Goal: Task Accomplishment & Management: Use online tool/utility

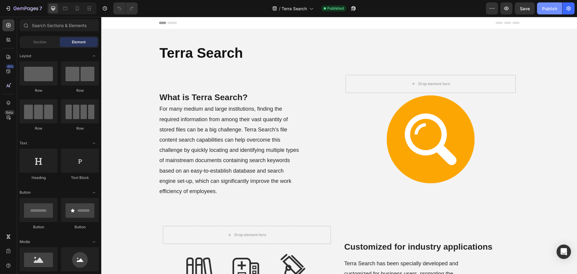
click at [551, 6] on div "Publish" at bounding box center [549, 8] width 15 height 6
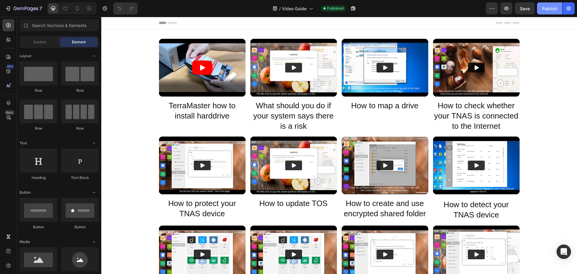
click at [549, 11] on div "Publish" at bounding box center [549, 8] width 15 height 6
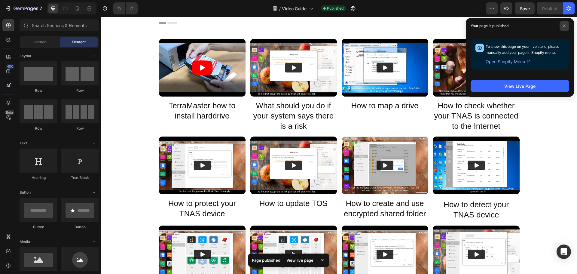
click at [568, 25] on span at bounding box center [564, 26] width 10 height 10
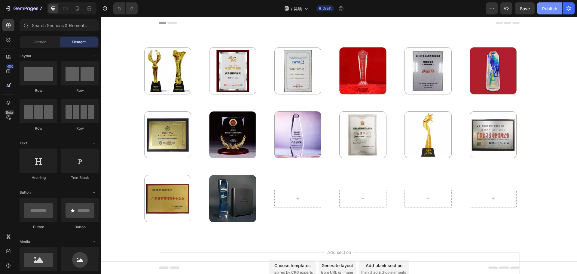
click at [547, 13] on button "Publish" at bounding box center [549, 8] width 25 height 12
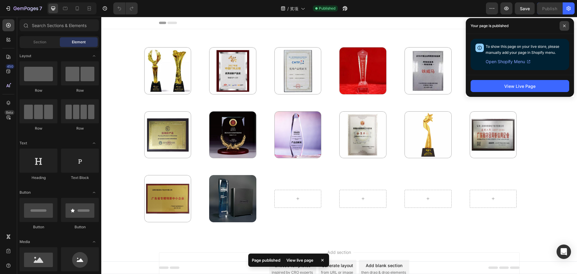
click at [565, 26] on icon at bounding box center [563, 25] width 3 height 3
